Goal: Task Accomplishment & Management: Manage account settings

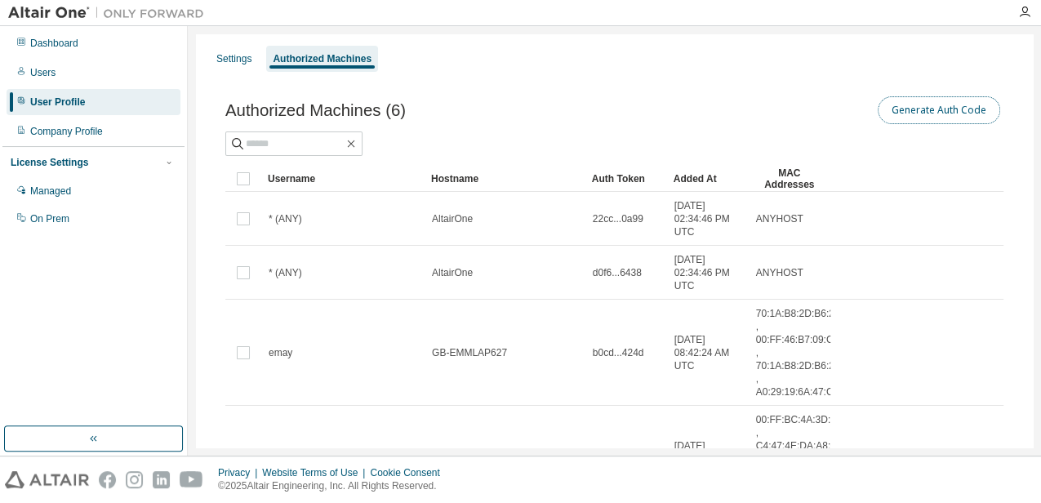
click at [912, 110] on button "Generate Auth Code" at bounding box center [939, 110] width 123 height 28
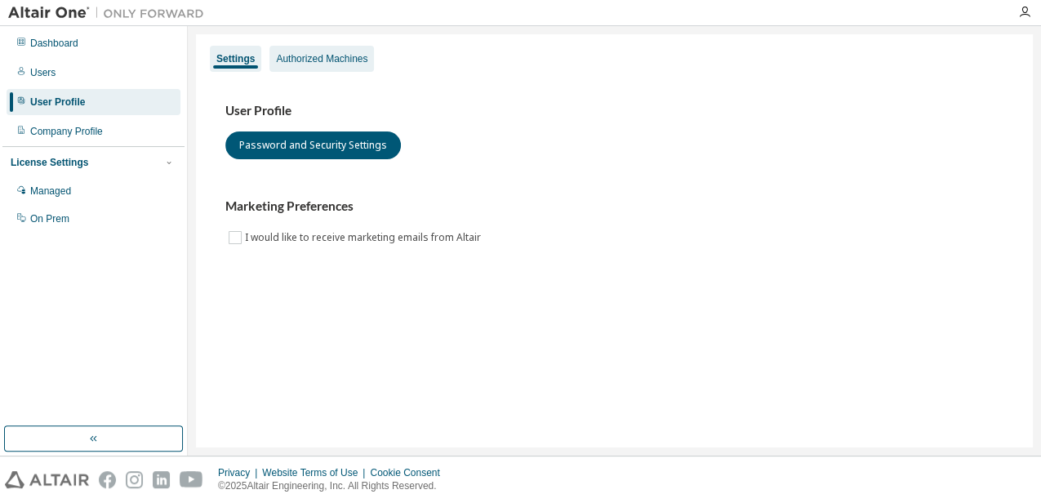
click at [315, 62] on div "Authorized Machines" at bounding box center [321, 58] width 91 height 13
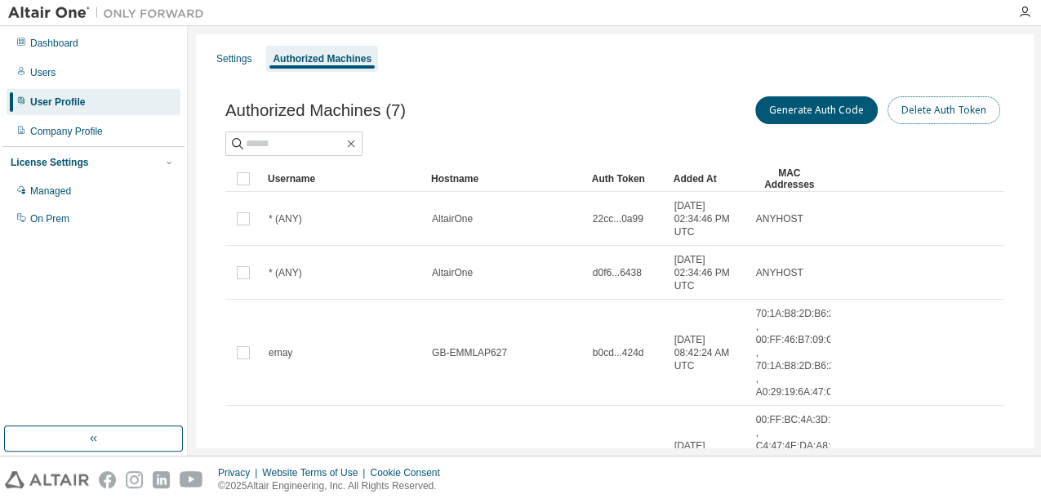
click at [927, 111] on button "Delete Auth Token" at bounding box center [944, 110] width 113 height 28
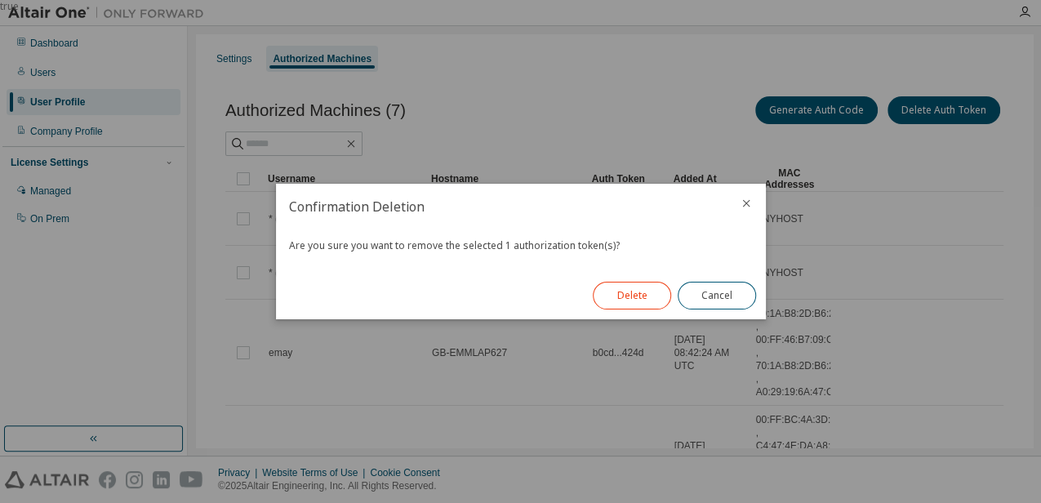
click at [633, 288] on button "Delete" at bounding box center [632, 296] width 78 height 28
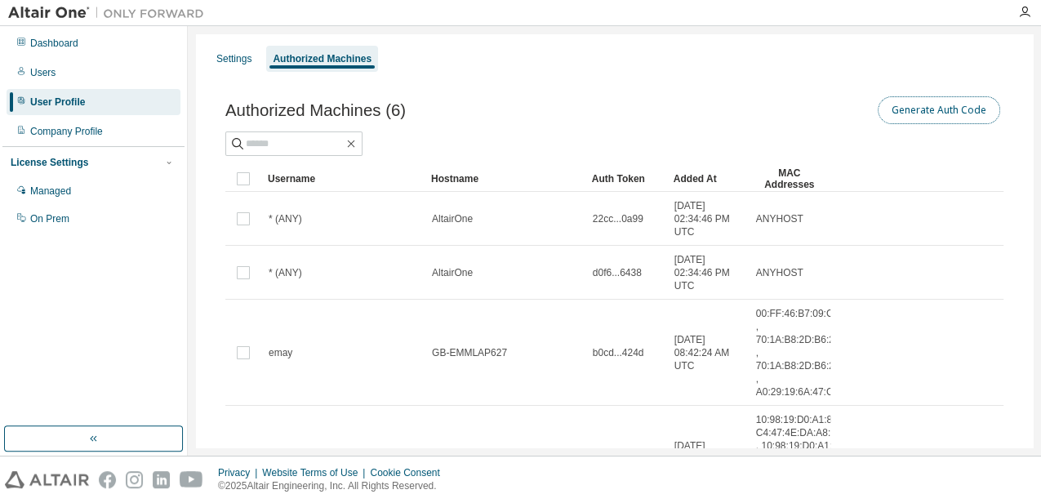
click at [936, 107] on button "Generate Auth Code" at bounding box center [939, 110] width 123 height 28
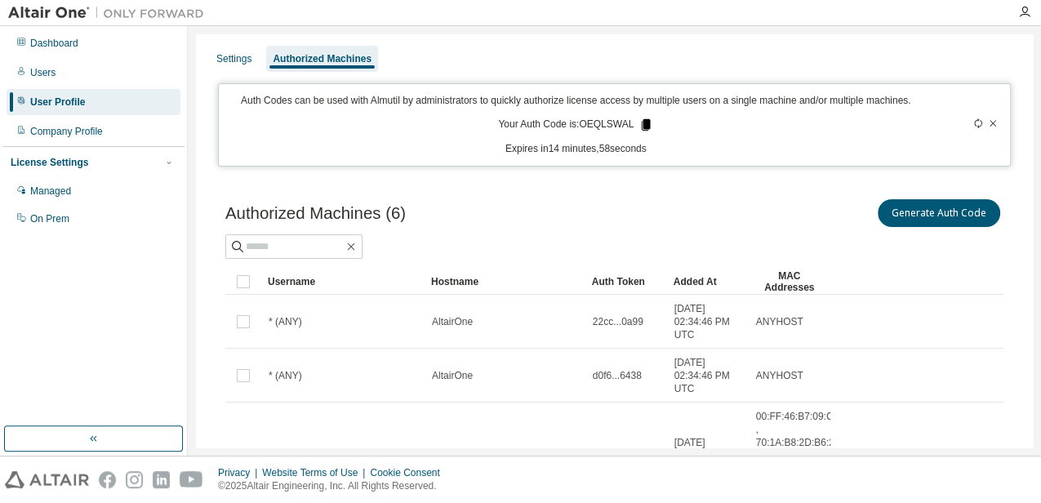
click at [642, 124] on icon at bounding box center [646, 124] width 9 height 11
click at [82, 53] on div "Dashboard" at bounding box center [94, 43] width 174 height 26
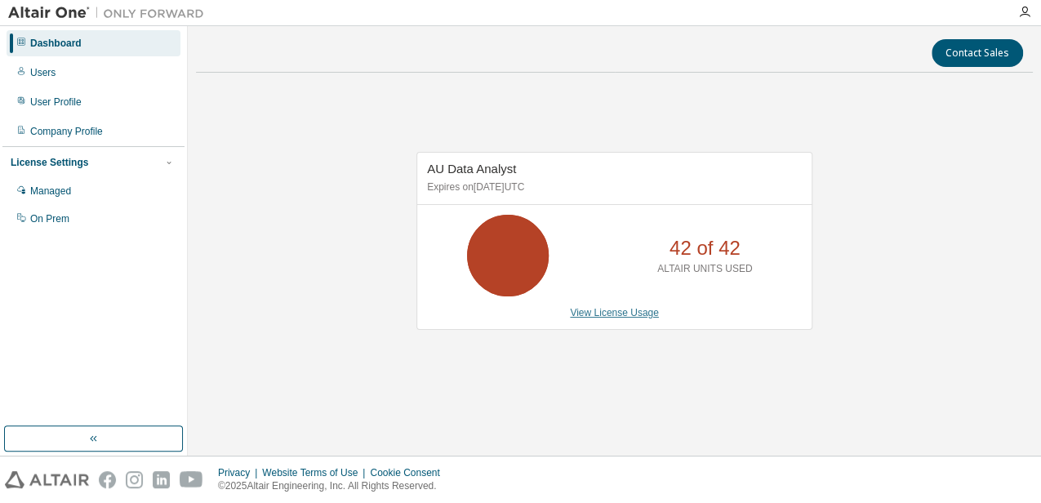
click at [631, 312] on link "View License Usage" at bounding box center [614, 312] width 89 height 11
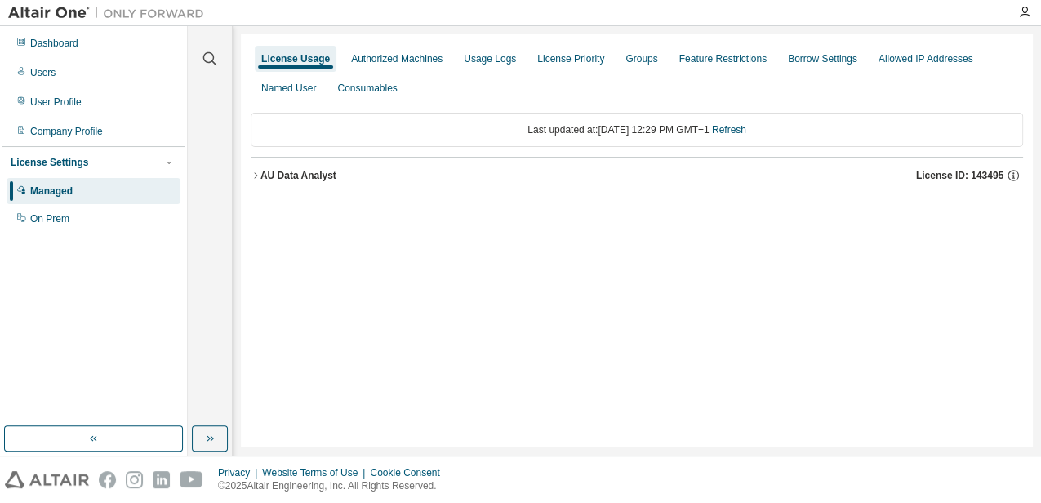
click at [258, 175] on icon "button" at bounding box center [256, 176] width 10 height 10
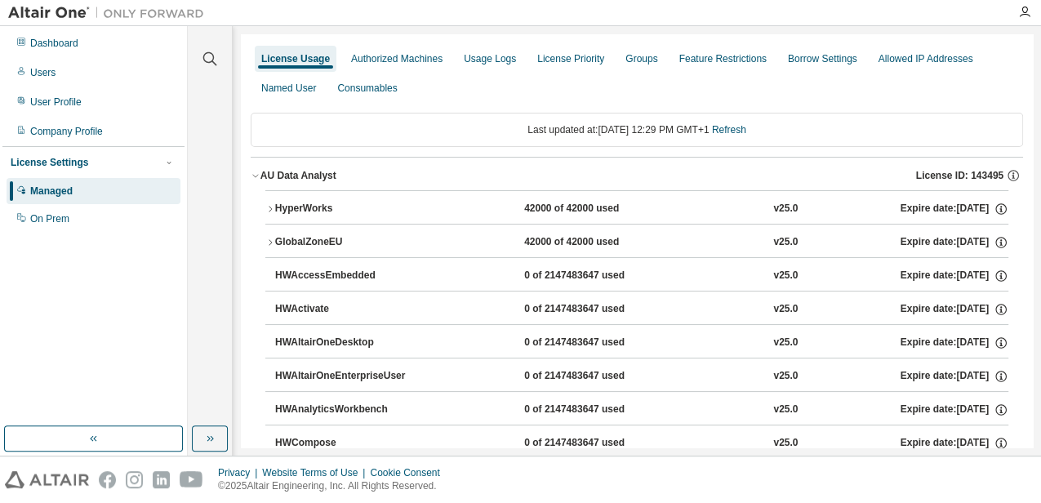
click at [271, 207] on icon "button" at bounding box center [270, 209] width 3 height 6
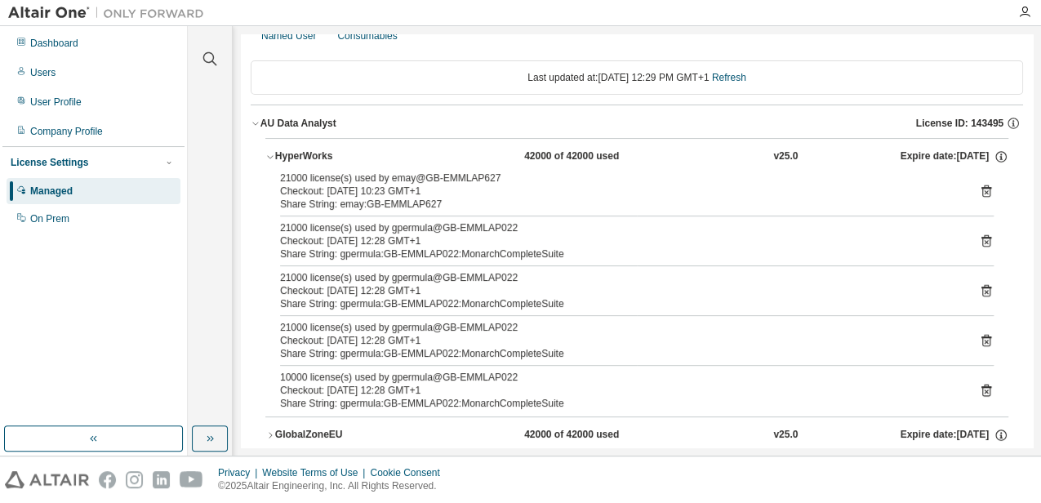
scroll to position [53, 0]
click at [984, 239] on icon at bounding box center [986, 241] width 4 height 4
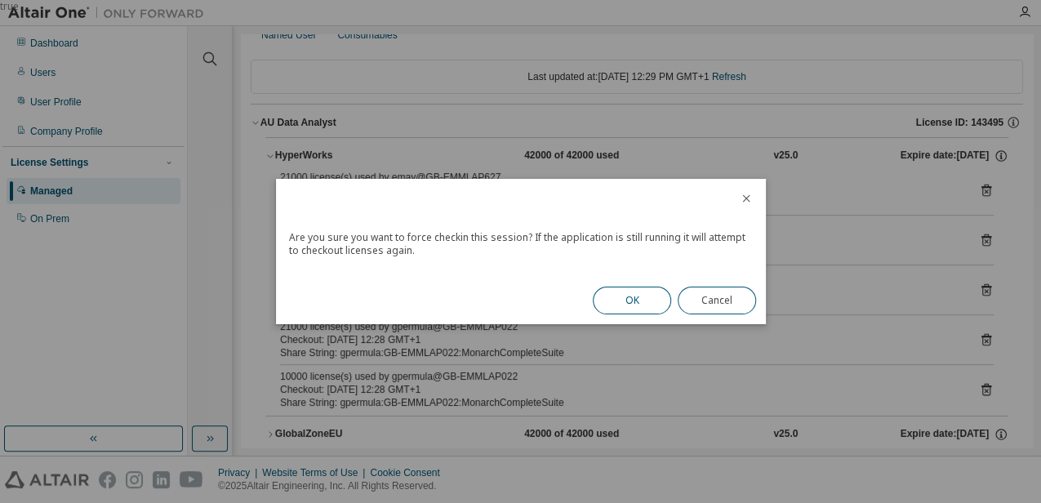
click at [639, 299] on button "OK" at bounding box center [632, 301] width 78 height 28
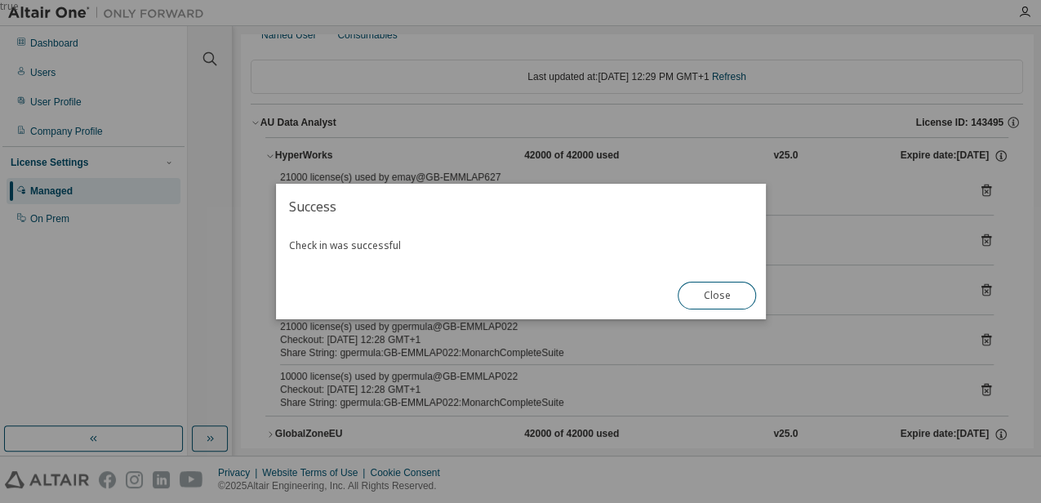
click at [721, 291] on button "Close" at bounding box center [717, 296] width 78 height 28
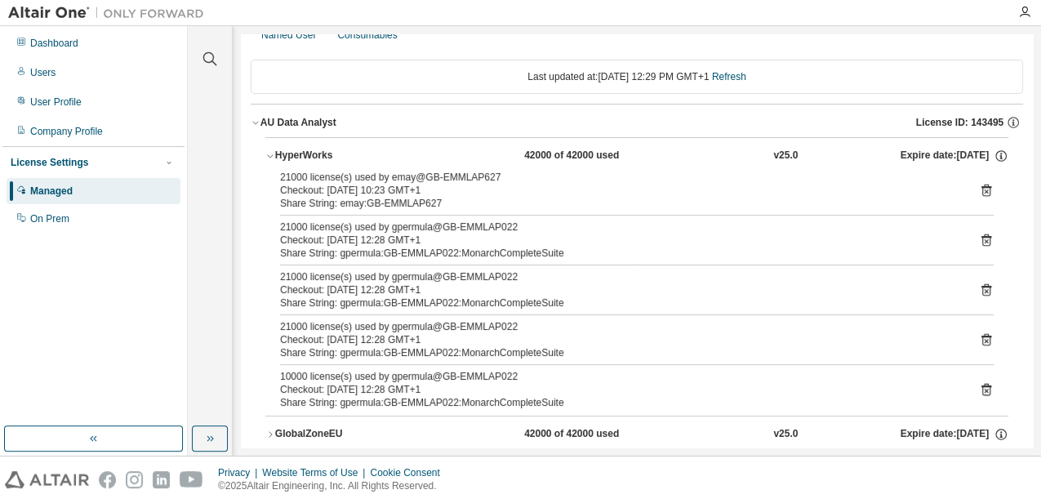
click at [982, 286] on icon at bounding box center [987, 290] width 10 height 12
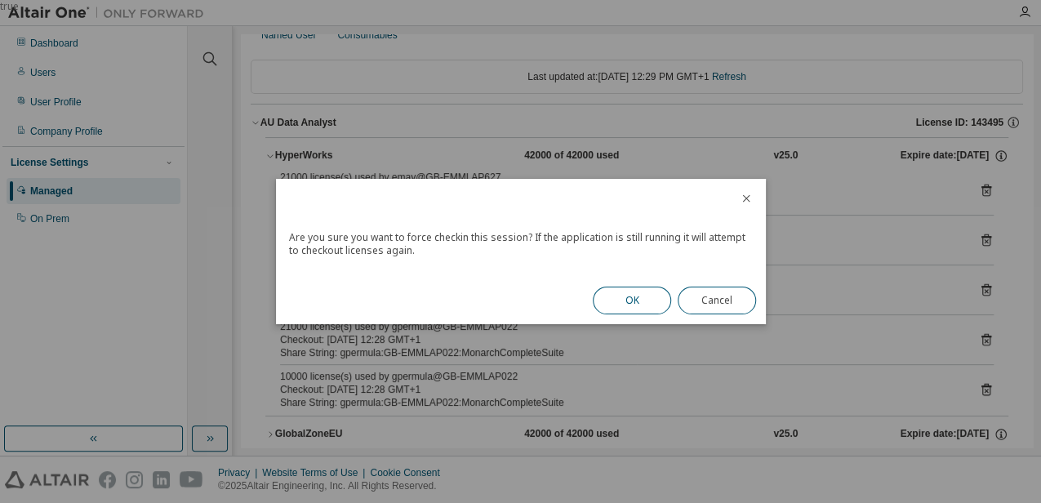
click at [649, 293] on button "OK" at bounding box center [632, 301] width 78 height 28
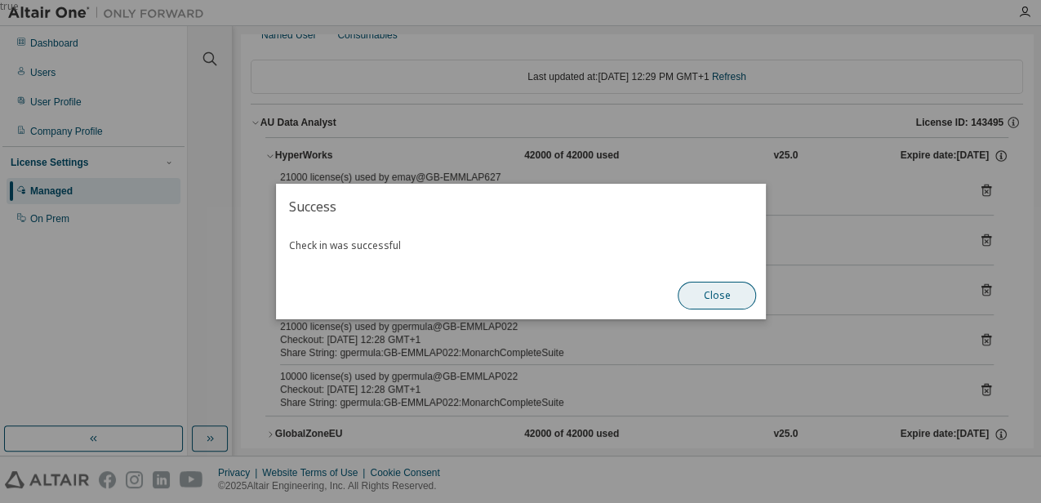
click at [706, 291] on button "Close" at bounding box center [717, 296] width 78 height 28
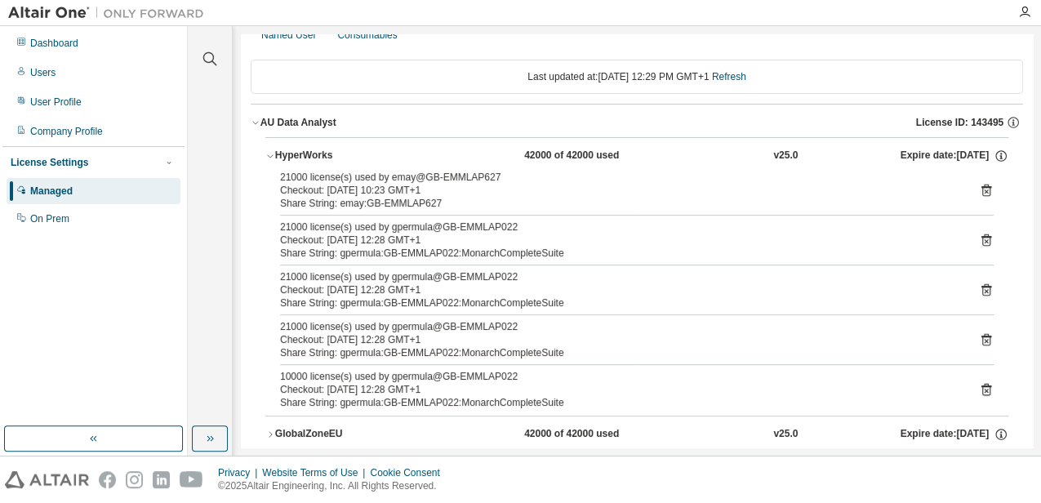
click at [982, 334] on icon at bounding box center [987, 340] width 10 height 12
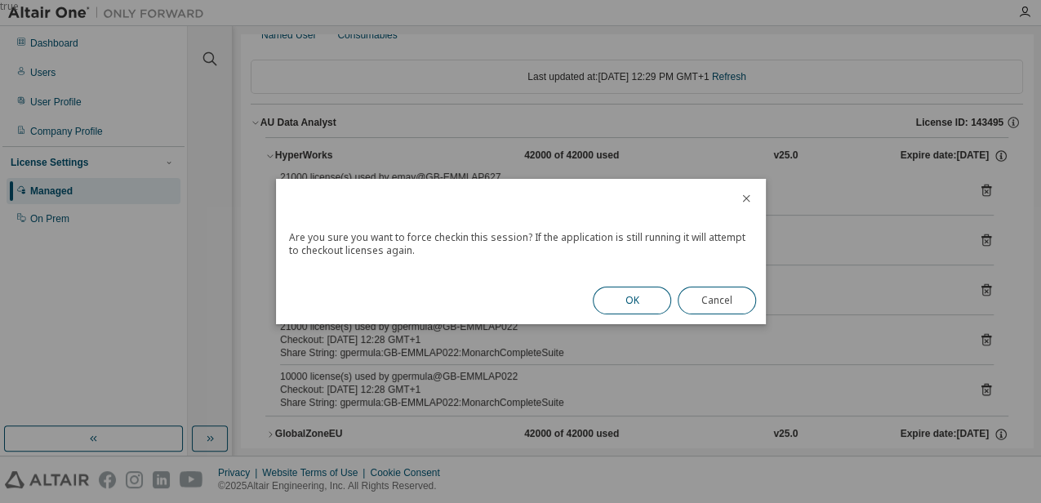
click at [600, 298] on button "OK" at bounding box center [632, 301] width 78 height 28
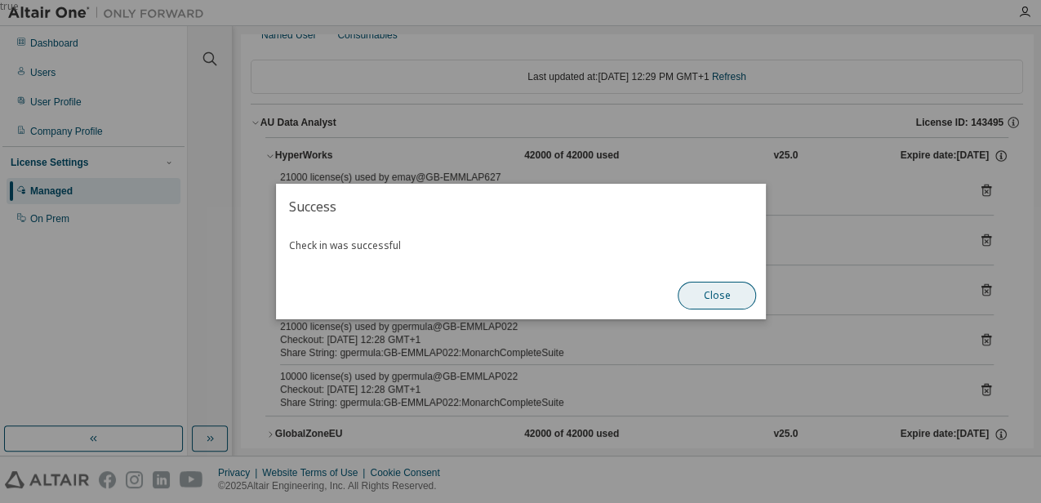
click at [732, 300] on button "Close" at bounding box center [717, 296] width 78 height 28
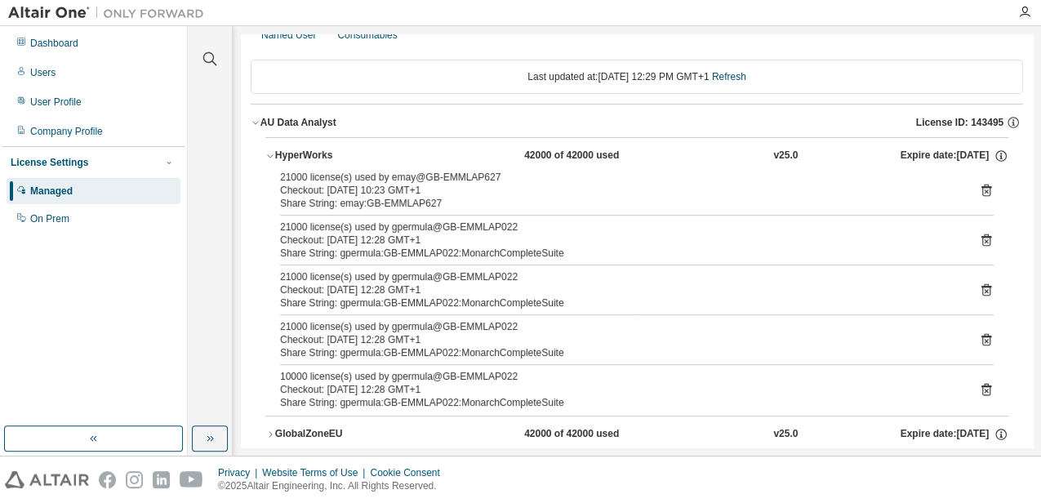
click at [979, 387] on icon at bounding box center [986, 389] width 15 height 15
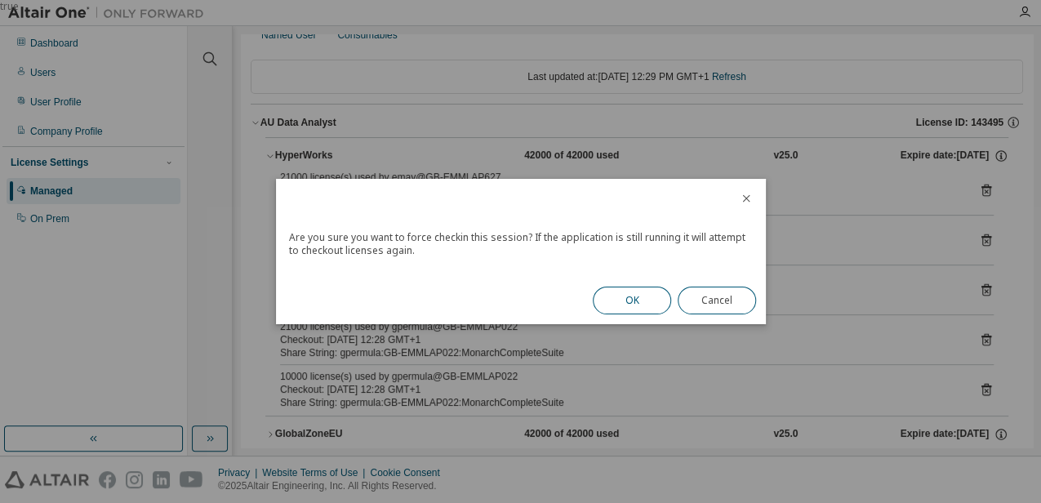
click at [629, 304] on button "OK" at bounding box center [632, 301] width 78 height 28
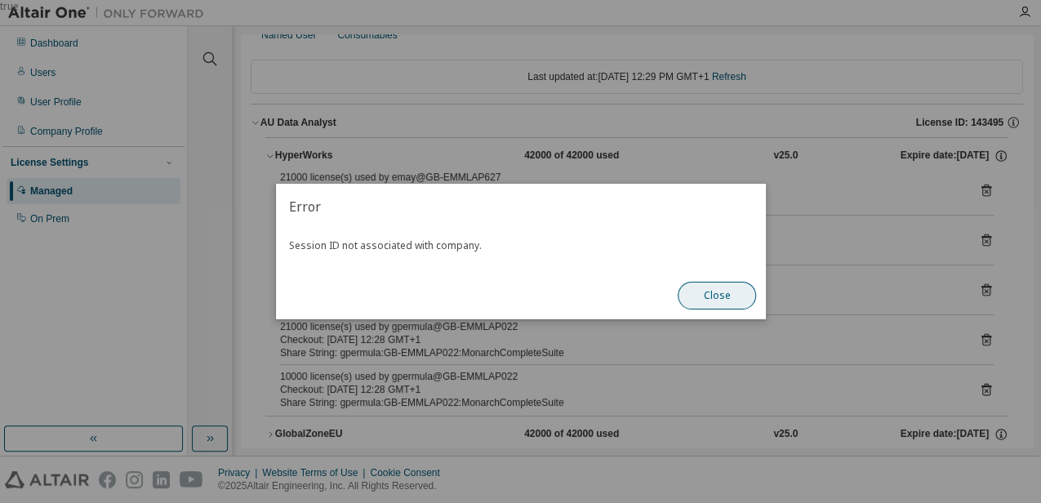
click at [706, 301] on button "Close" at bounding box center [717, 296] width 78 height 28
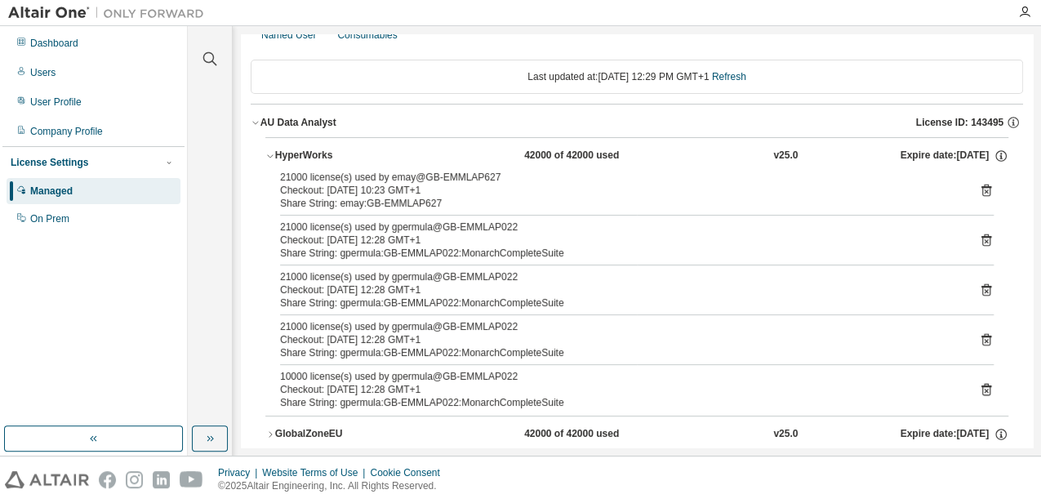
click at [268, 154] on icon "button" at bounding box center [270, 156] width 10 height 10
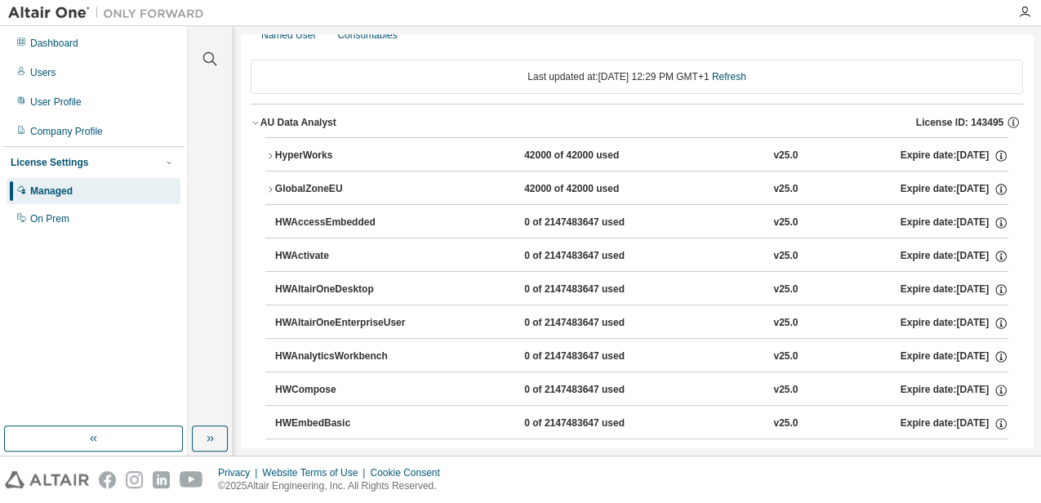
click at [255, 119] on icon "button" at bounding box center [256, 123] width 10 height 10
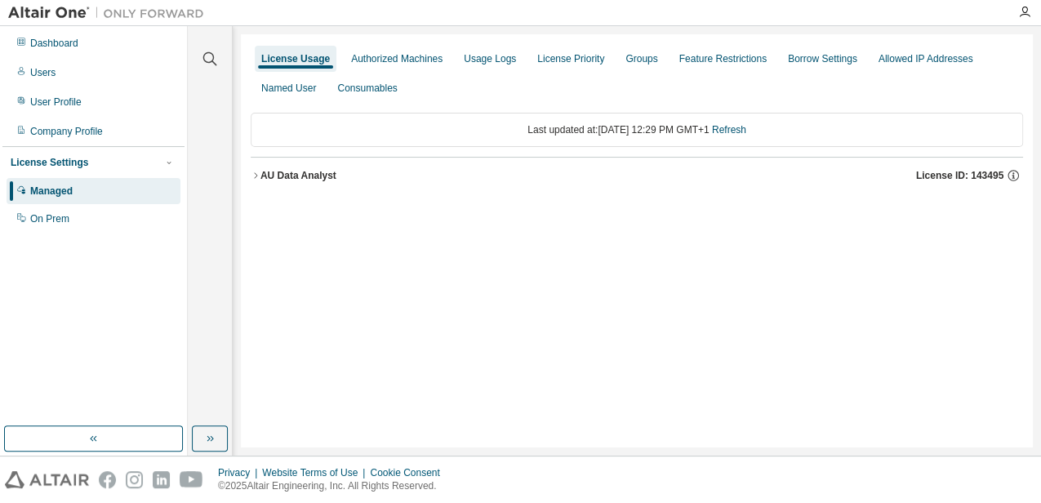
scroll to position [0, 0]
click at [255, 176] on icon "button" at bounding box center [256, 176] width 10 height 10
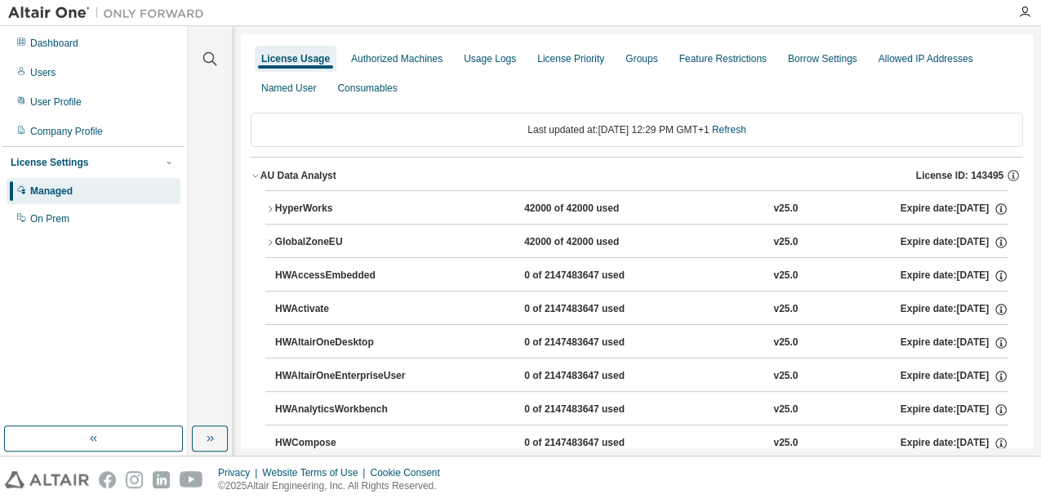
click at [269, 238] on icon "button" at bounding box center [270, 243] width 10 height 10
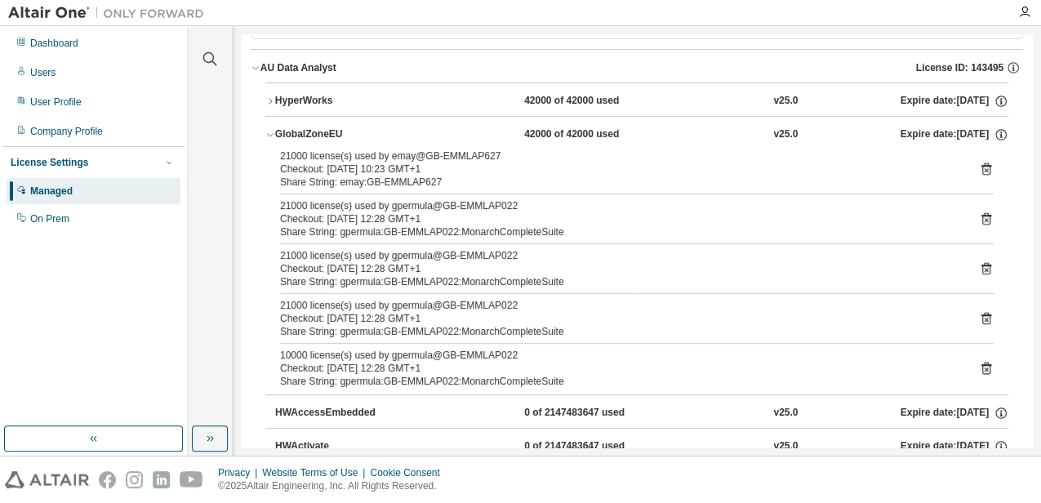
scroll to position [109, 0]
